Goal: Find specific page/section: Find specific page/section

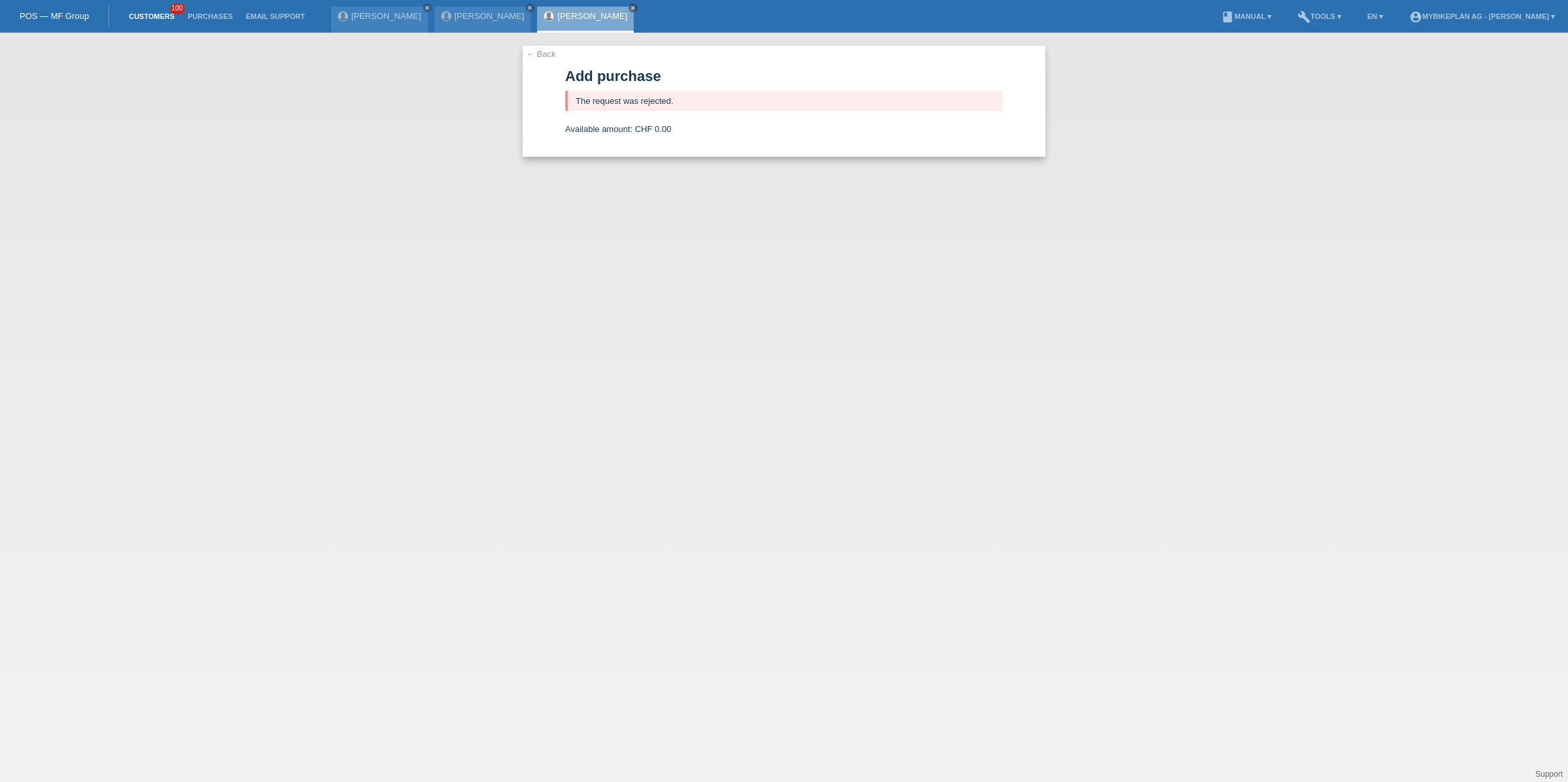
click at [143, 12] on link "Customers" at bounding box center [152, 16] width 59 height 8
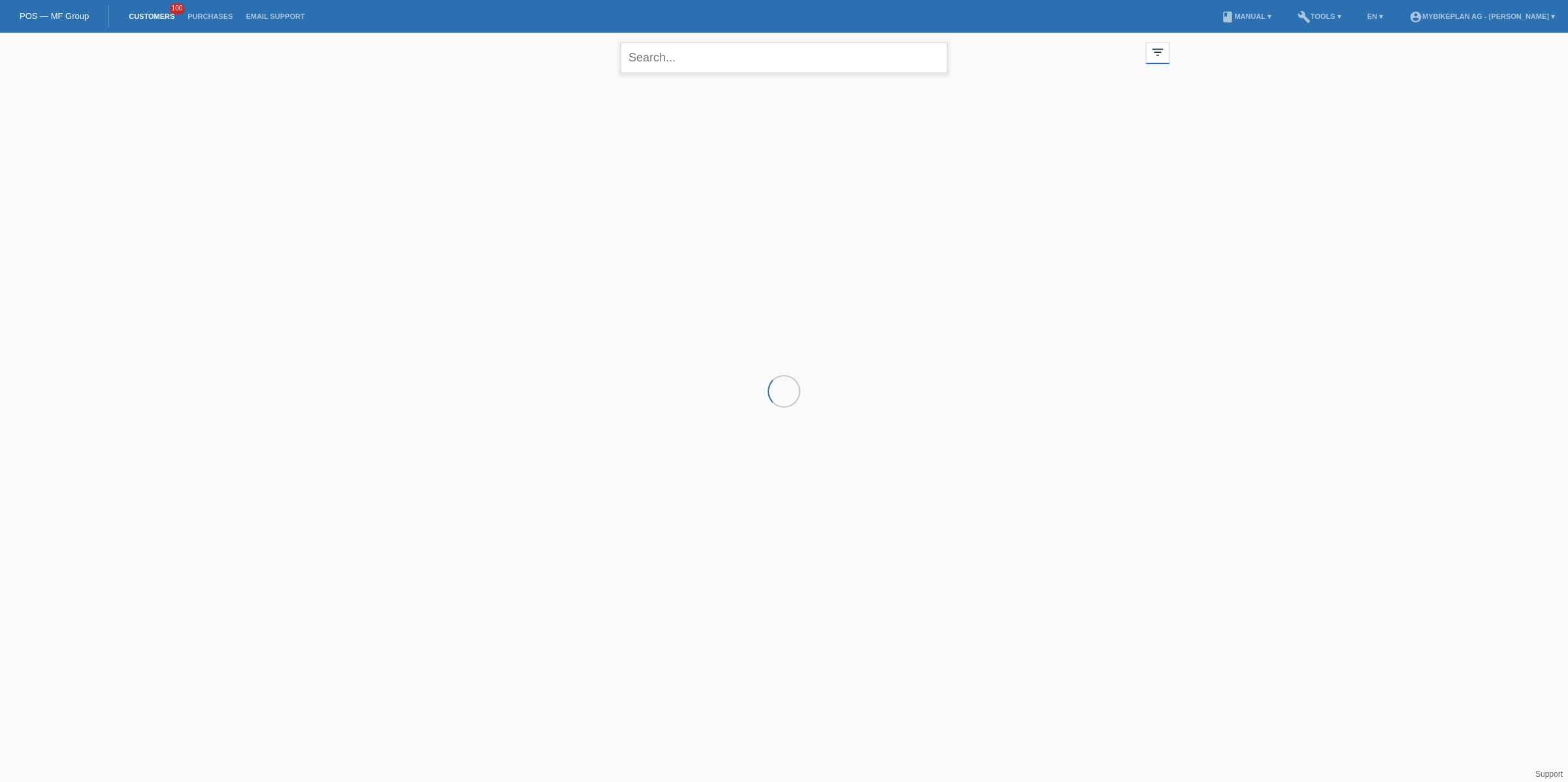
click at [683, 50] on input "text" at bounding box center [784, 57] width 327 height 31
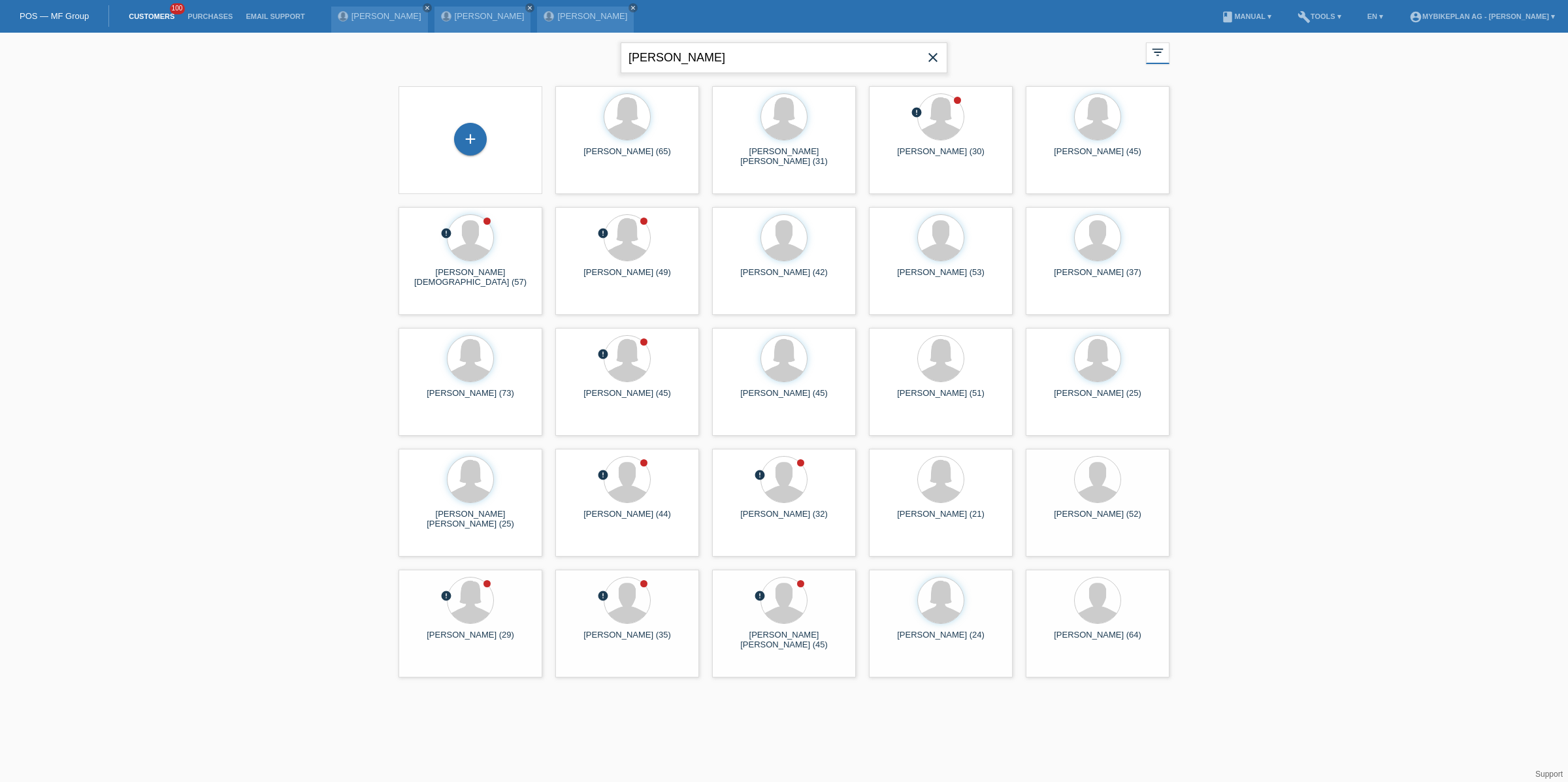
type input "carsten"
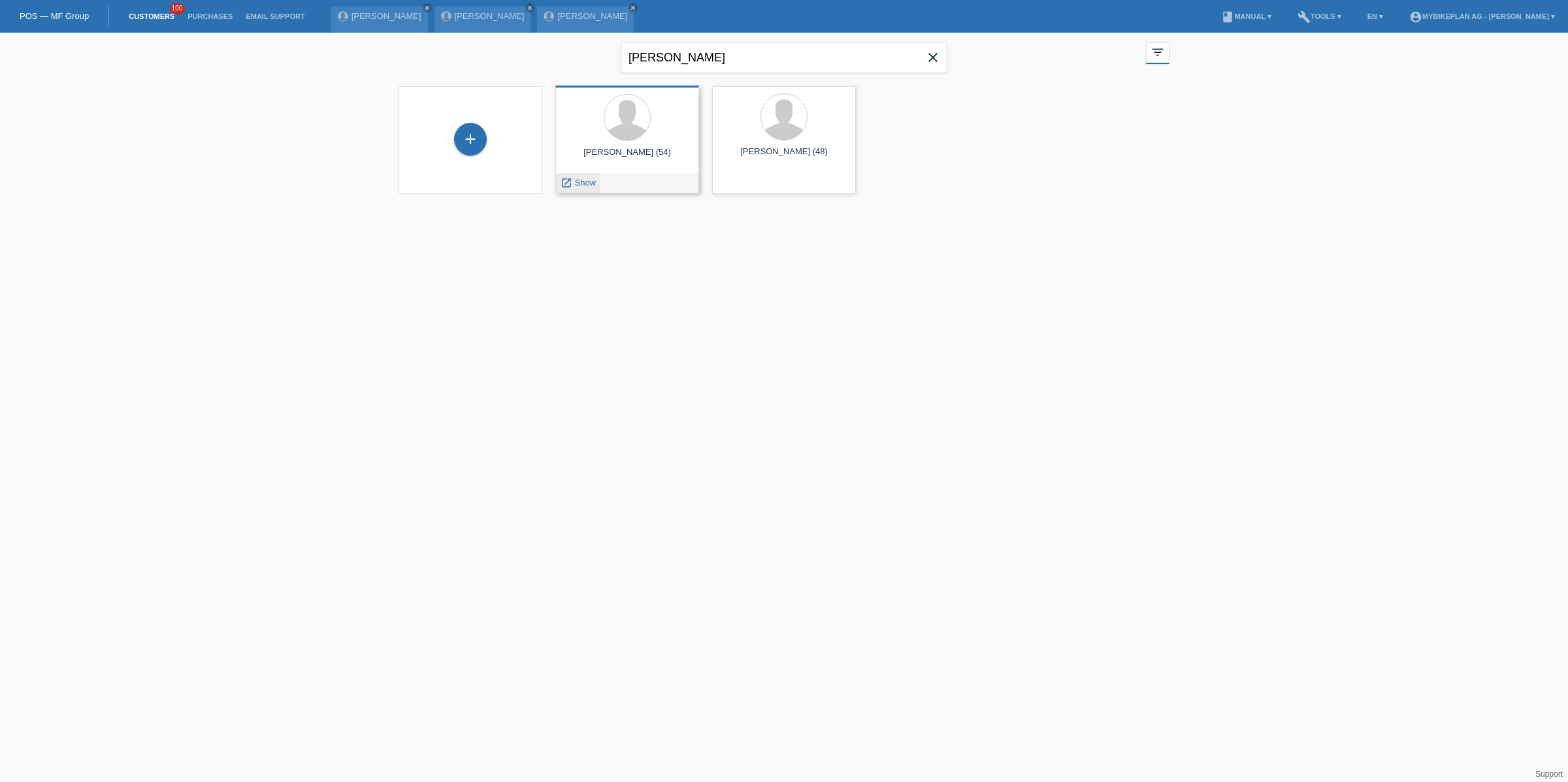
click at [571, 184] on icon "launch" at bounding box center [566, 182] width 11 height 11
